Goal: Navigation & Orientation: Find specific page/section

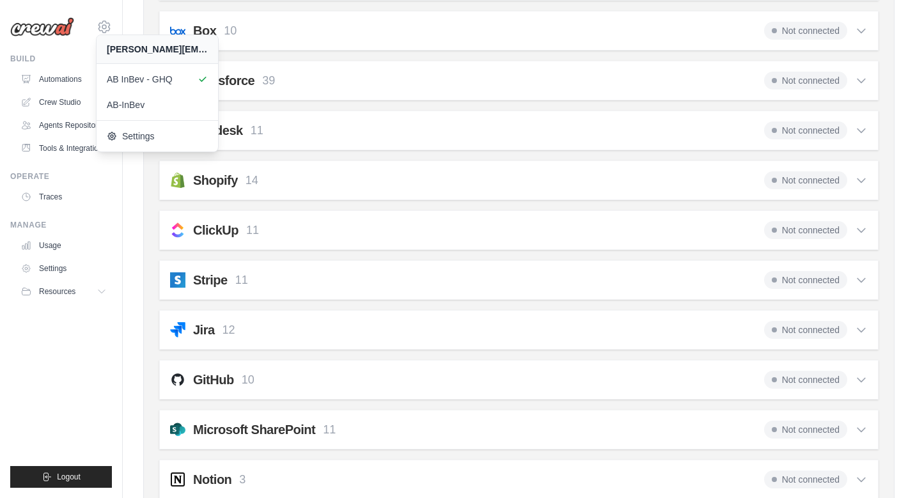
scroll to position [998, 0]
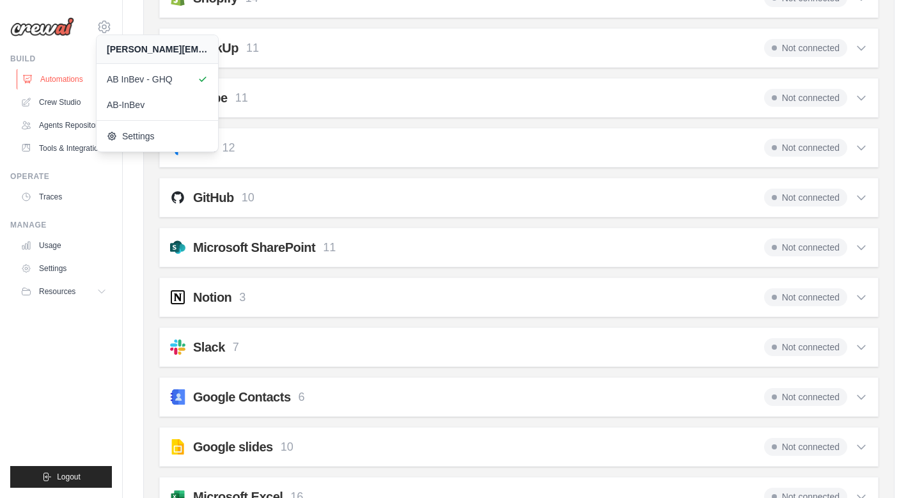
click at [55, 80] on link "Automations" at bounding box center [65, 79] width 97 height 20
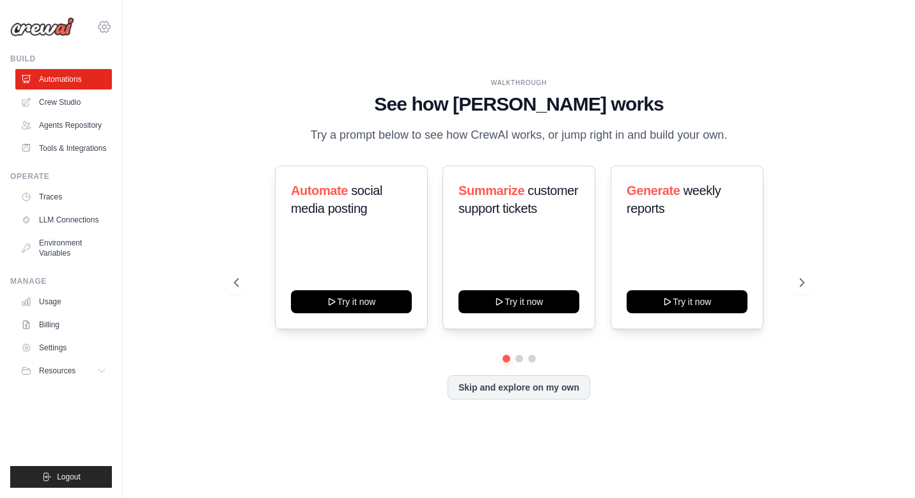
click at [100, 26] on icon at bounding box center [104, 26] width 15 height 15
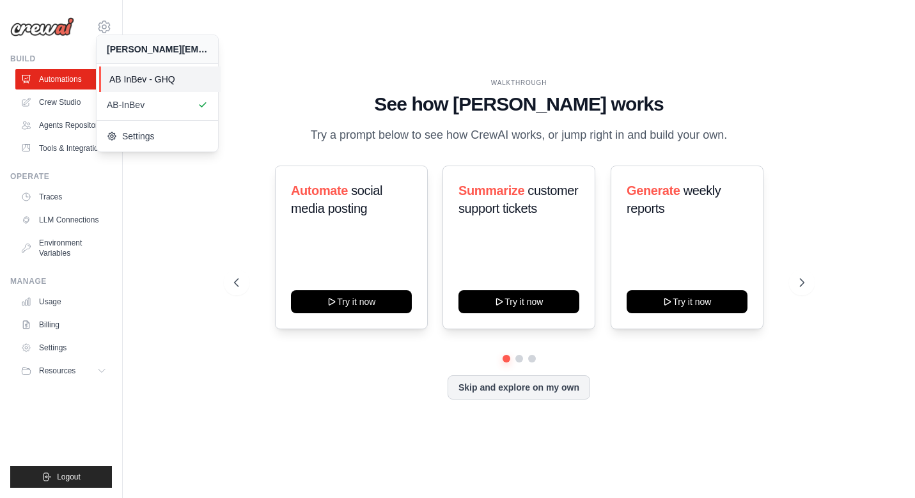
click at [123, 84] on span "AB InBev - GHQ" at bounding box center [159, 79] width 101 height 13
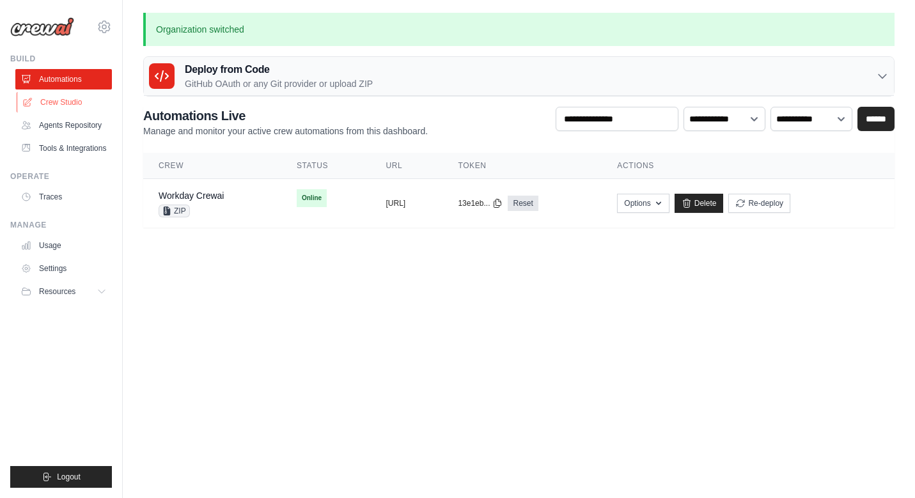
click at [66, 100] on link "Crew Studio" at bounding box center [65, 102] width 97 height 20
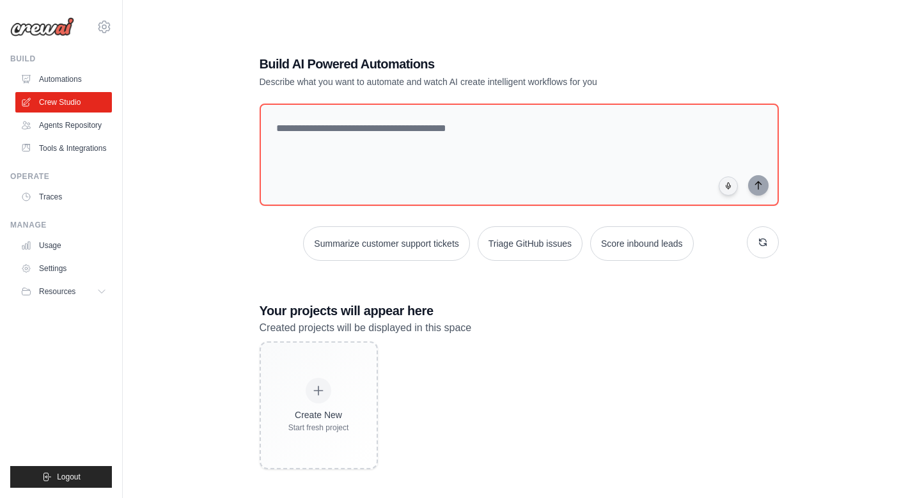
click at [56, 123] on link "Agents Repository" at bounding box center [63, 125] width 97 height 20
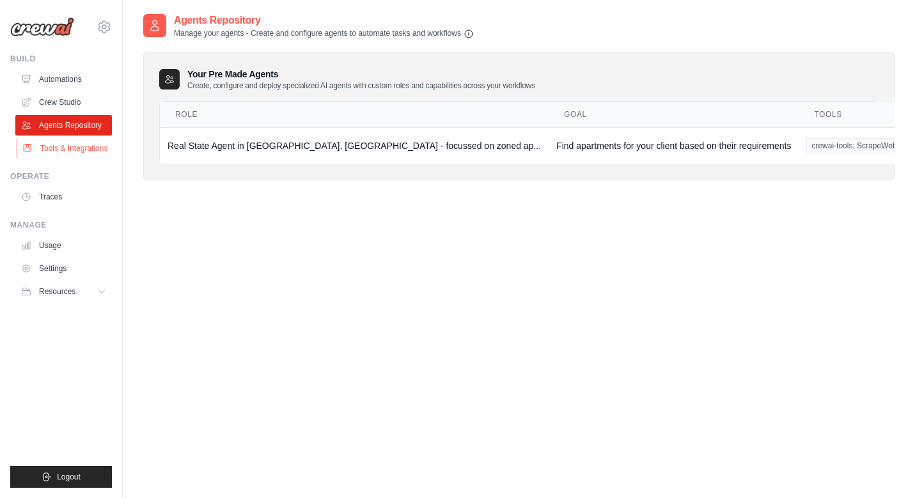
click at [70, 147] on link "Tools & Integrations" at bounding box center [65, 148] width 97 height 20
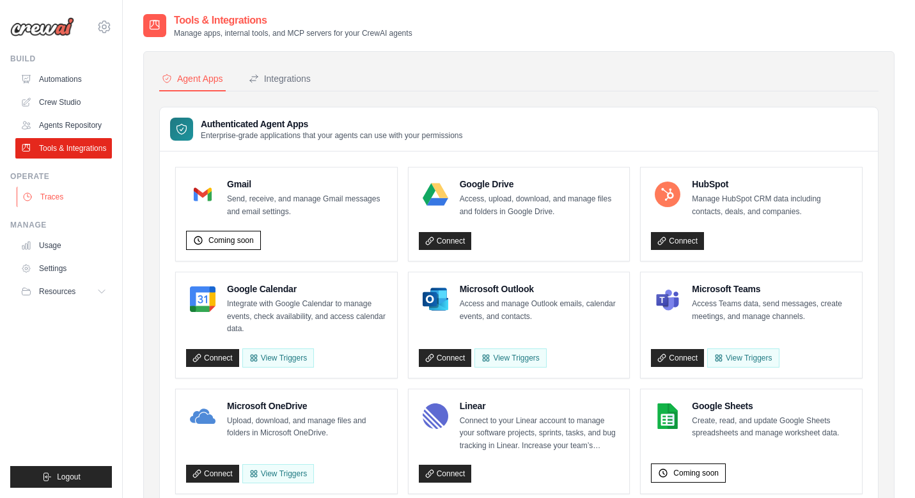
click at [45, 198] on link "Traces" at bounding box center [65, 197] width 97 height 20
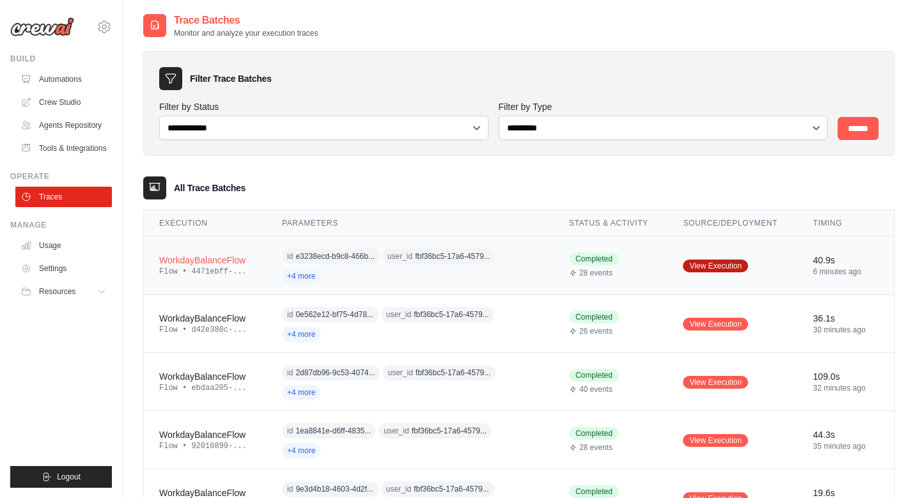
click at [700, 269] on link "View Execution" at bounding box center [715, 266] width 65 height 13
click at [48, 246] on link "Usage" at bounding box center [65, 245] width 97 height 20
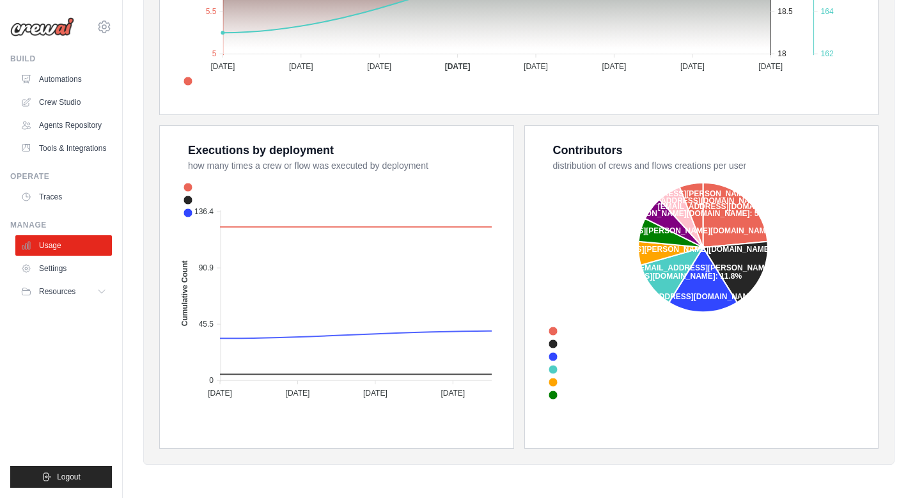
scroll to position [429, 0]
click at [52, 272] on link "Settings" at bounding box center [65, 268] width 97 height 20
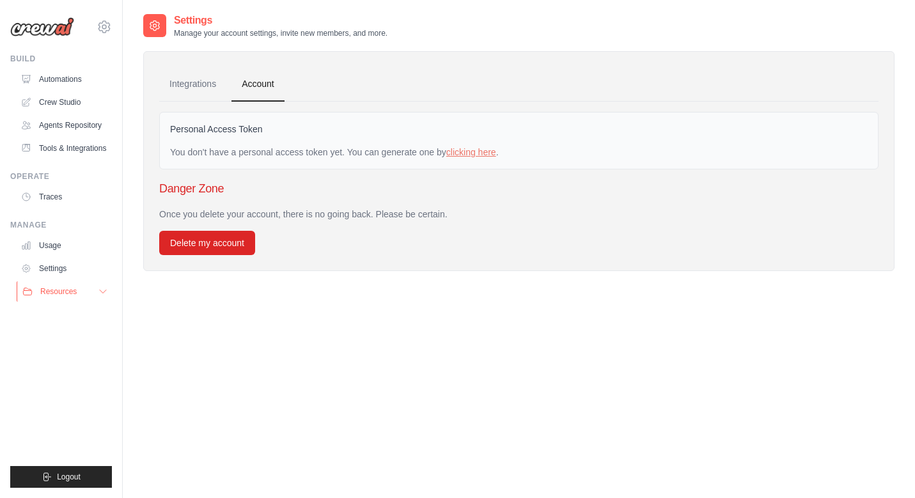
click at [52, 297] on button "Resources" at bounding box center [65, 291] width 97 height 20
click at [40, 200] on link "Traces" at bounding box center [65, 197] width 97 height 20
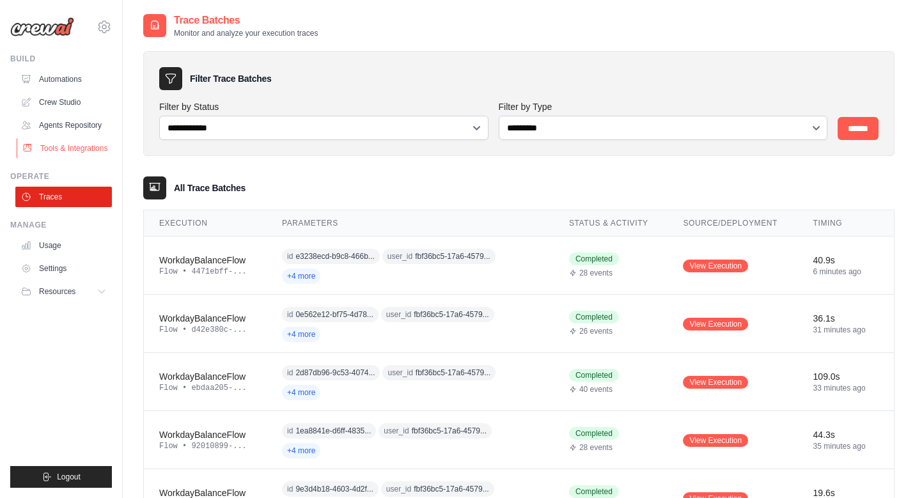
click at [51, 150] on link "Tools & Integrations" at bounding box center [65, 148] width 97 height 20
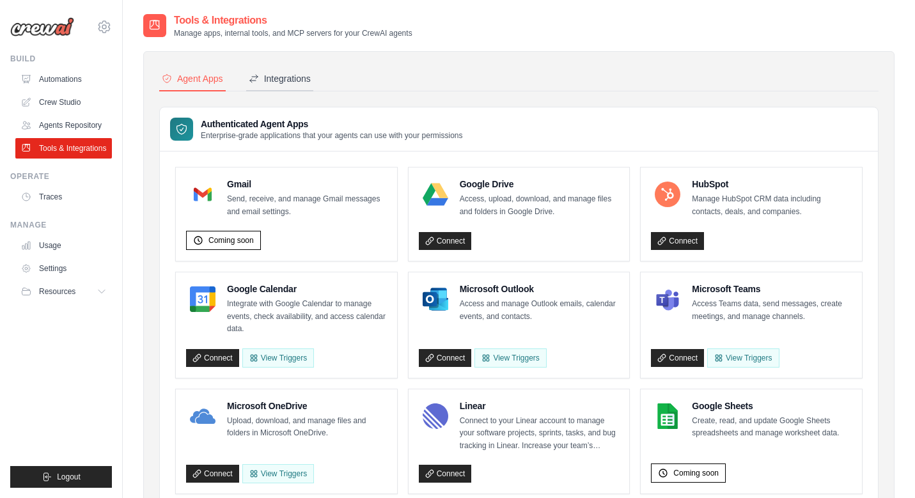
click at [288, 83] on div "Integrations" at bounding box center [280, 78] width 62 height 13
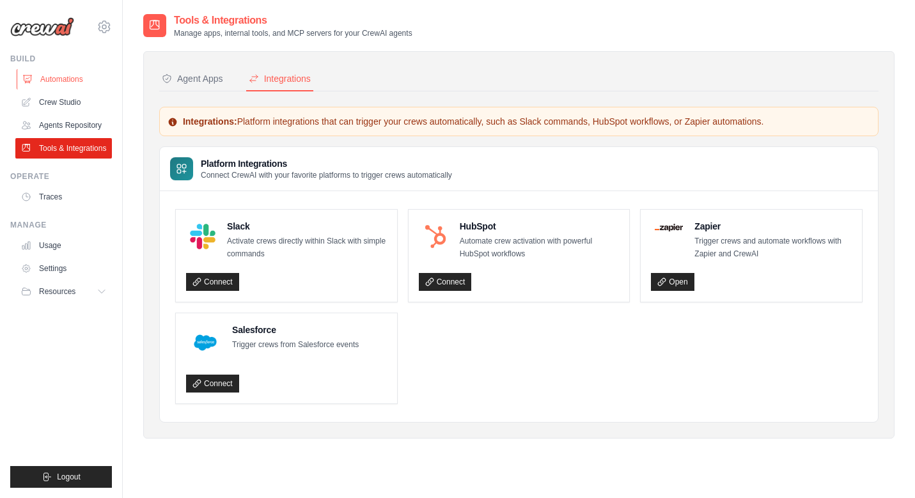
click at [50, 79] on link "Automations" at bounding box center [65, 79] width 97 height 20
